Goal: Contribute content

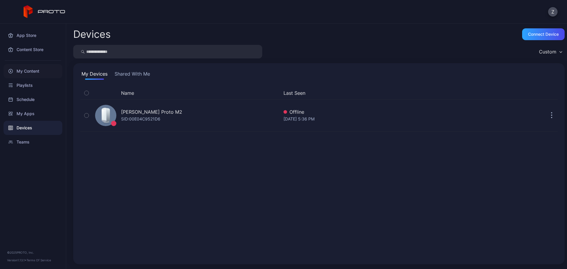
click at [37, 74] on div "My Content" at bounding box center [33, 71] width 59 height 14
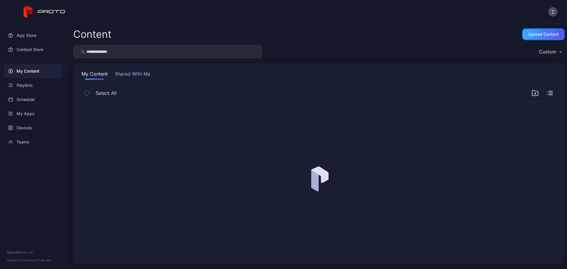
click at [532, 32] on div "Upload Content" at bounding box center [543, 34] width 30 height 5
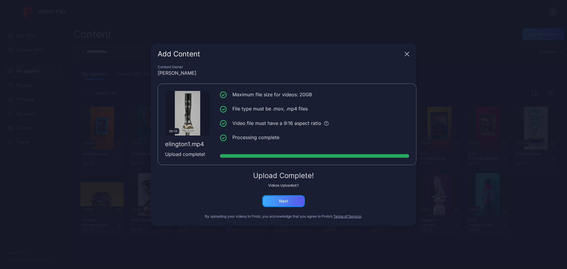
click at [303, 199] on div "Next" at bounding box center [283, 201] width 43 height 12
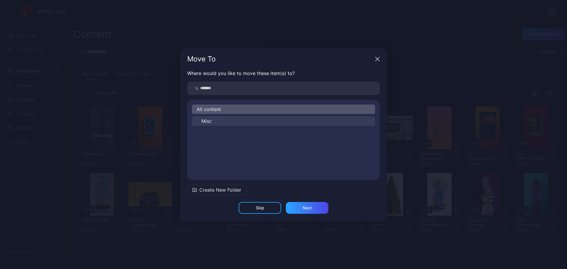
click at [221, 118] on button "Misc" at bounding box center [283, 120] width 183 height 9
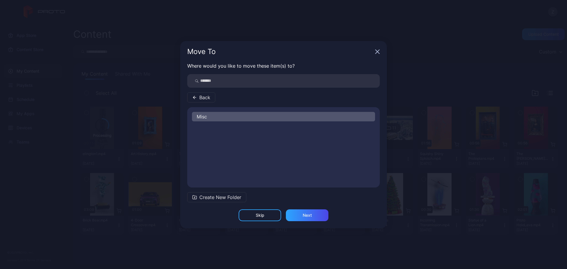
click at [221, 118] on div "Misc" at bounding box center [283, 116] width 183 height 9
click at [309, 213] on div "Next" at bounding box center [307, 215] width 9 height 5
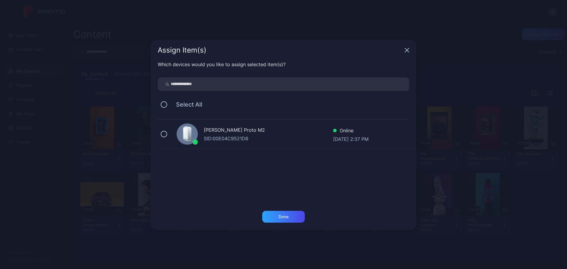
click at [163, 137] on div "[PERSON_NAME] Proto M2 SID: 00E04C9521D6 Online [DATE] 2:37 PM" at bounding box center [287, 135] width 259 height 30
click at [289, 215] on div "Done" at bounding box center [283, 217] width 43 height 12
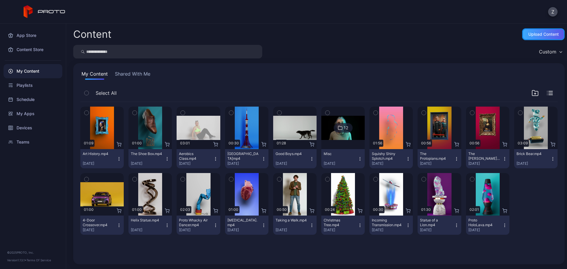
click at [530, 32] on div "Upload Content" at bounding box center [543, 34] width 30 height 5
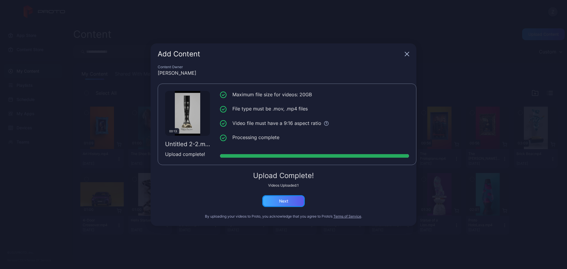
click at [275, 199] on div "Next" at bounding box center [283, 201] width 43 height 12
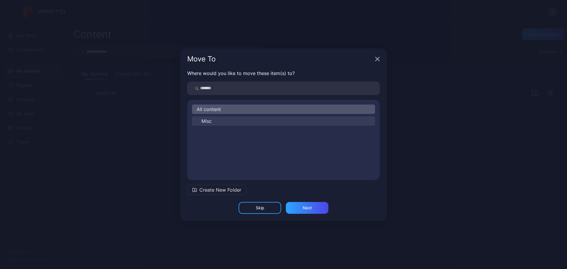
click at [228, 120] on button "Misc" at bounding box center [283, 120] width 183 height 9
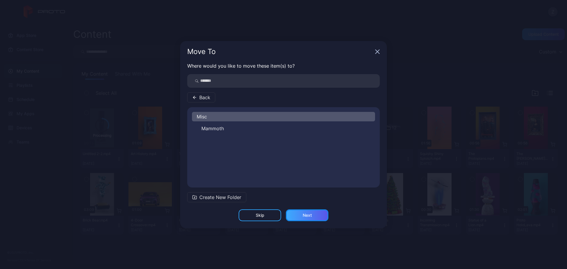
click at [307, 212] on div "Next" at bounding box center [307, 215] width 43 height 12
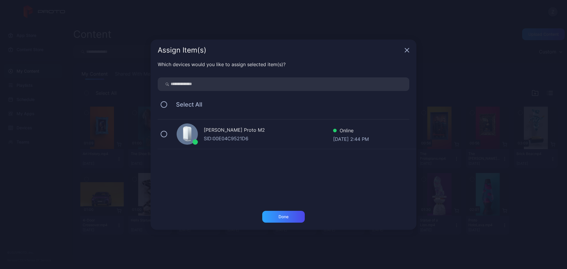
click at [169, 133] on div "[PERSON_NAME] Proto M2 SID: 00E04C9521D6 Online [DATE] 2:44 PM" at bounding box center [287, 135] width 259 height 30
click at [286, 216] on div "Done" at bounding box center [283, 216] width 10 height 5
